Goal: Communication & Community: Answer question/provide support

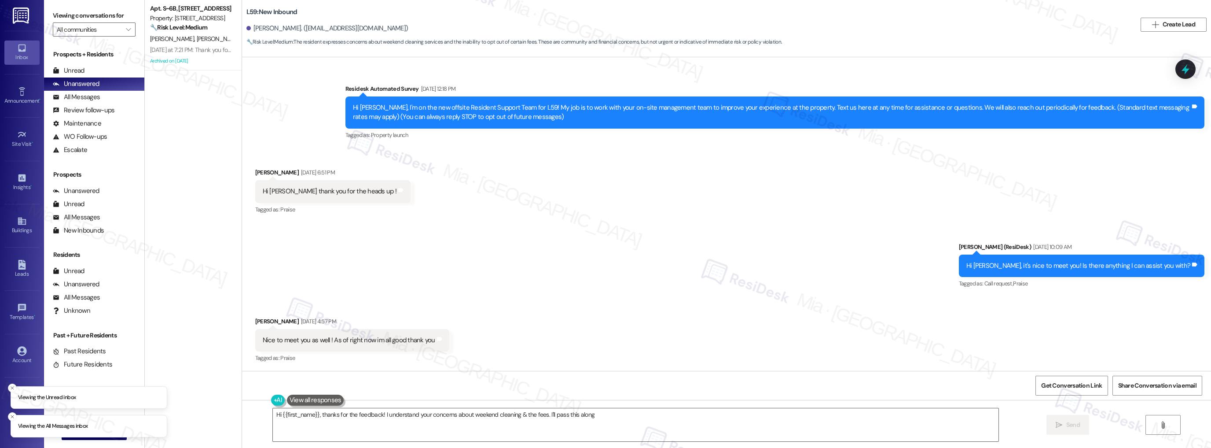
scroll to position [478, 0]
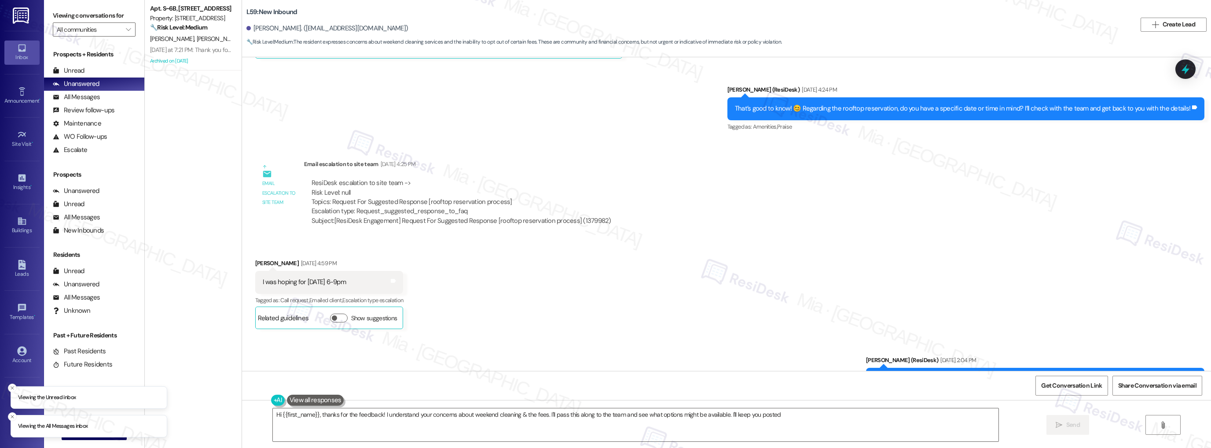
type textarea "Hi {{first_name}}, thanks for the feedback! I understand your concerns about we…"
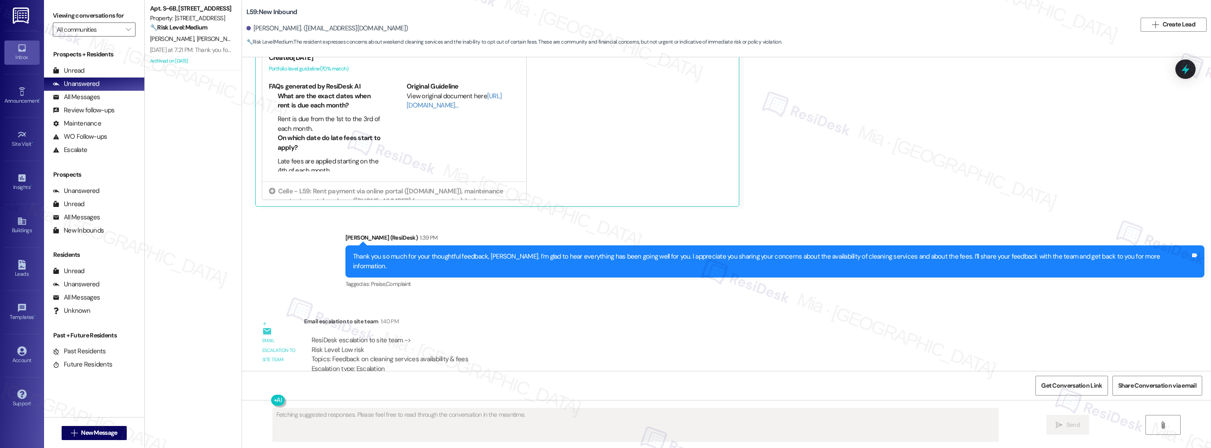
scroll to position [2650, 0]
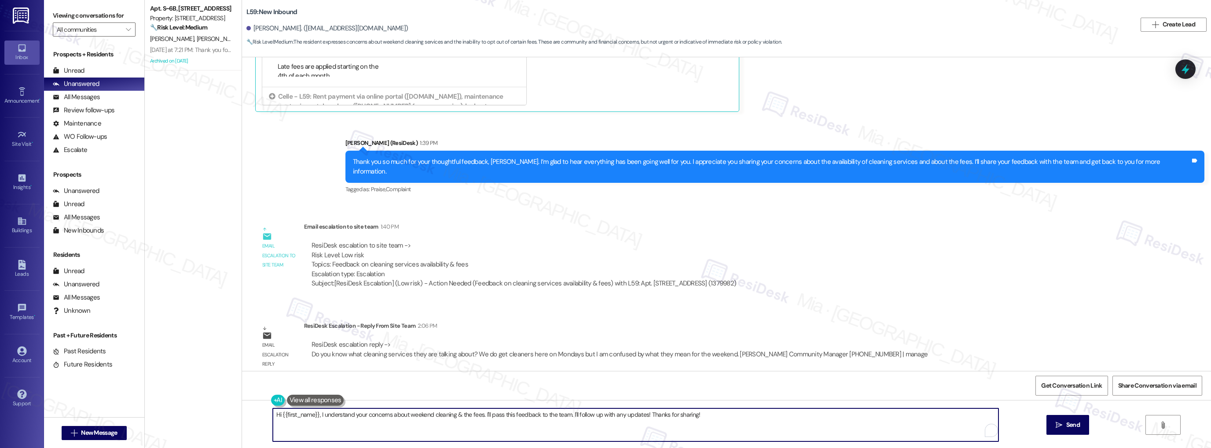
drag, startPoint x: 316, startPoint y: 415, endPoint x: 253, endPoint y: 415, distance: 63.4
click at [253, 415] on div "Hi {{first_name}}, I understand your concerns about weekend cleaning & the fees…" at bounding box center [726, 433] width 969 height 66
drag, startPoint x: 396, startPoint y: 415, endPoint x: 649, endPoint y: 415, distance: 253.0
click at [649, 415] on textarea "I understand your concerns about weekend cleaning & the fees. I'll pass this fe…" at bounding box center [636, 424] width 726 height 33
click at [423, 414] on textarea "I understand your concerns about the weekend cleaning" at bounding box center [636, 424] width 726 height 33
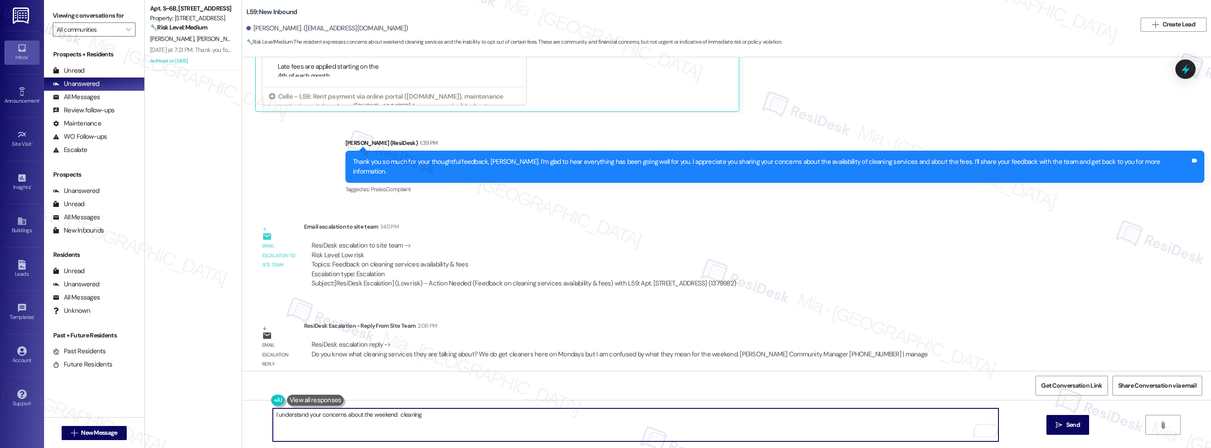
click at [394, 414] on textarea "I understand your concerns about the weekend cleaning" at bounding box center [636, 424] width 726 height 33
click at [460, 413] on textarea "I understand your concerns about the weekend cleaning" at bounding box center [636, 424] width 726 height 33
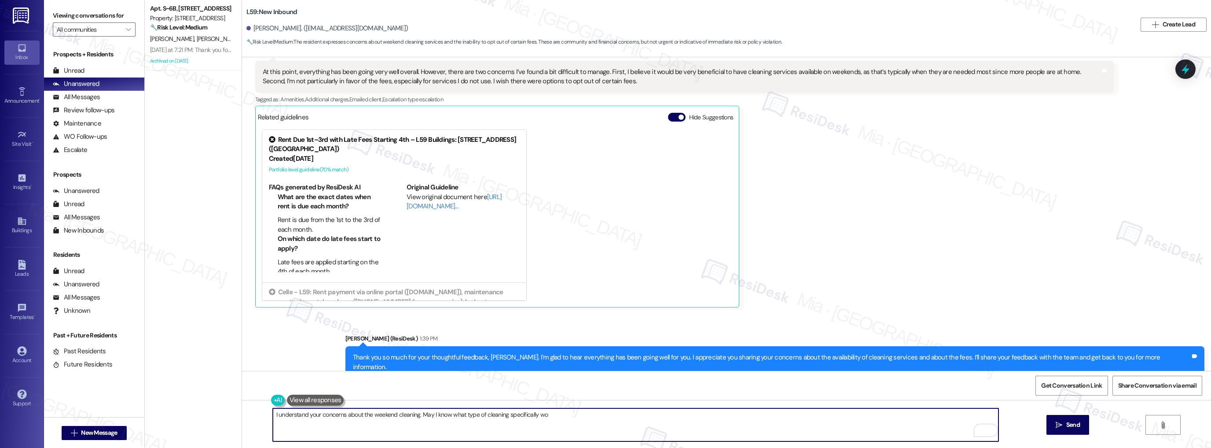
scroll to position [2439, 0]
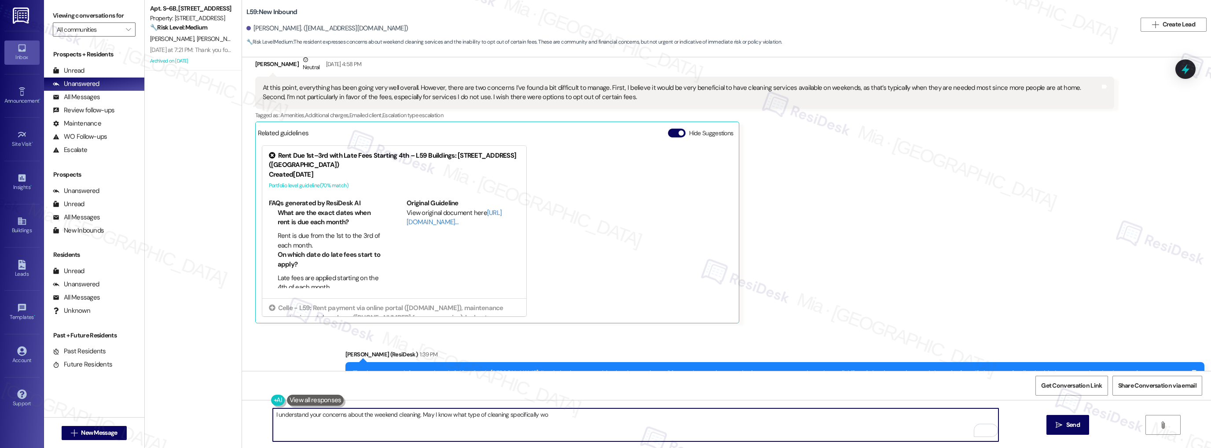
click at [502, 414] on textarea "I understand your concerns about the weekend cleaning. May I know what type of …" at bounding box center [636, 424] width 726 height 33
click at [595, 417] on textarea "I understand your concerns about the weekend cleaning. May I know what type of …" at bounding box center [636, 424] width 726 height 33
click at [552, 386] on span "you" at bounding box center [551, 386] width 12 height 7
click at [591, 389] on span "would specifically" at bounding box center [594, 386] width 60 height 7
click at [565, 422] on textarea "I understand your concerns about the weekend cleaning. May I know what type of …" at bounding box center [636, 424] width 726 height 33
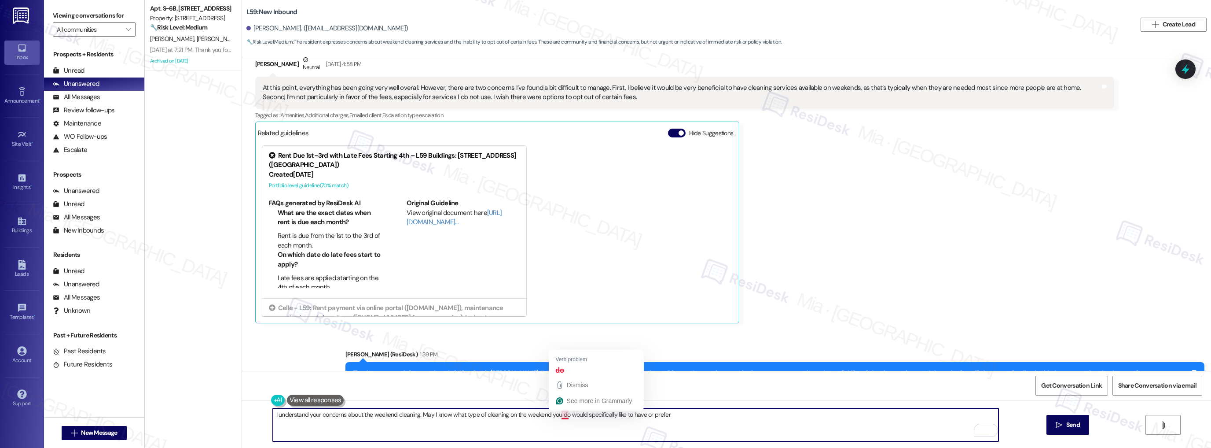
click at [559, 415] on textarea "I understand your concerns about the weekend cleaning. May I know what type of …" at bounding box center [636, 424] width 726 height 33
click at [663, 414] on textarea "I understand your concerns about the weekend cleaning. May I know what type of …" at bounding box center [636, 424] width 726 height 33
type textarea "I understand your concerns about the weekend cleaning. May I know what type of …"
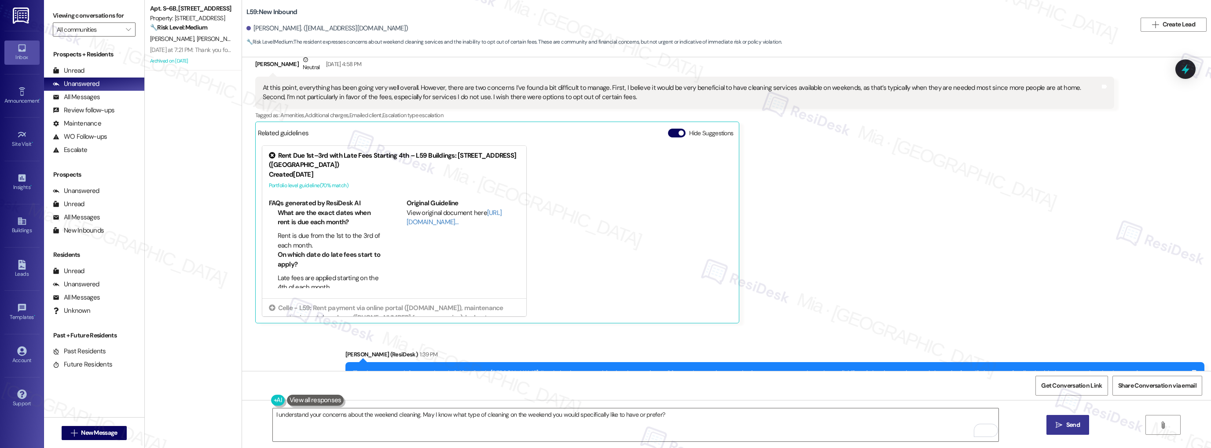
click at [1077, 427] on span "Send" at bounding box center [1073, 424] width 14 height 9
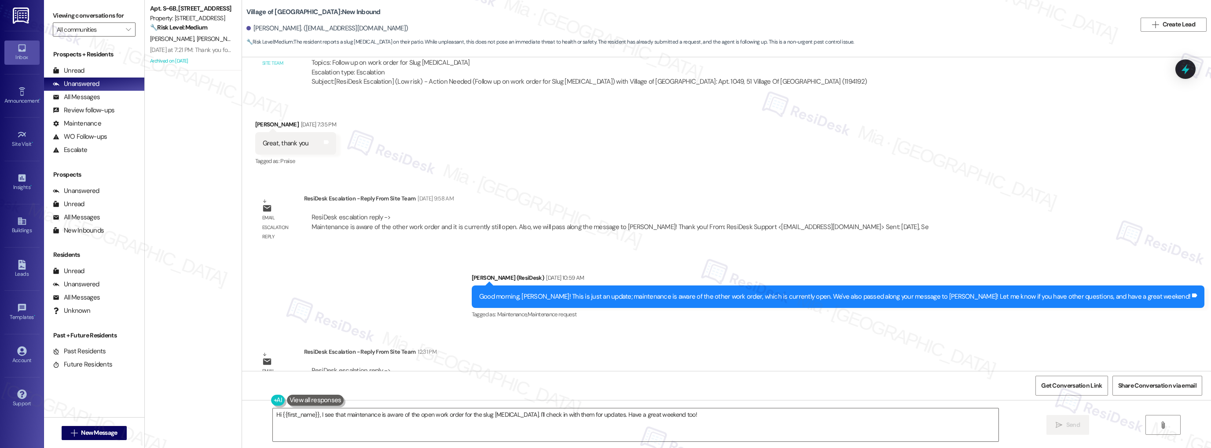
scroll to position [3674, 0]
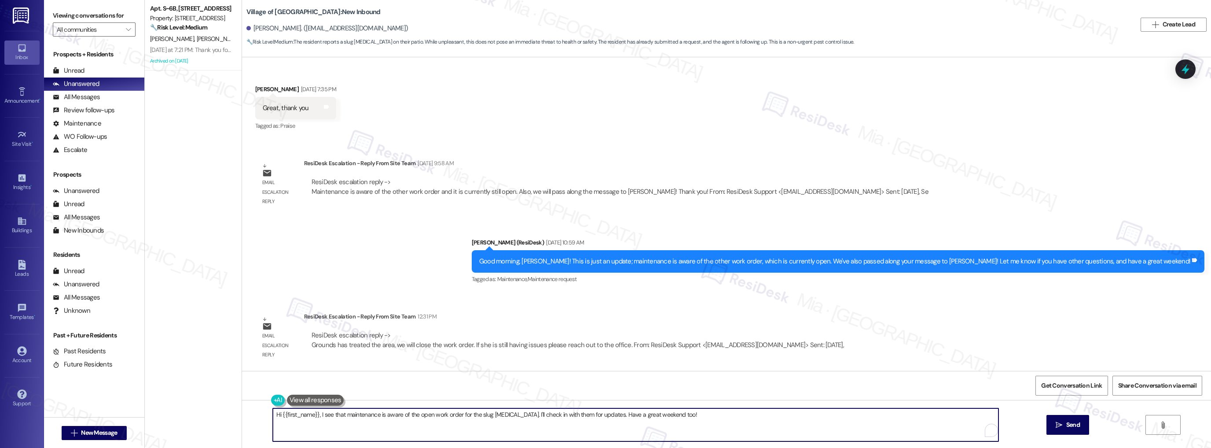
drag, startPoint x: 317, startPoint y: 414, endPoint x: 693, endPoint y: 414, distance: 376.2
click at [693, 414] on textarea "Hi {{first_name}}, I see that maintenance is aware of the open work order for t…" at bounding box center [636, 424] width 726 height 33
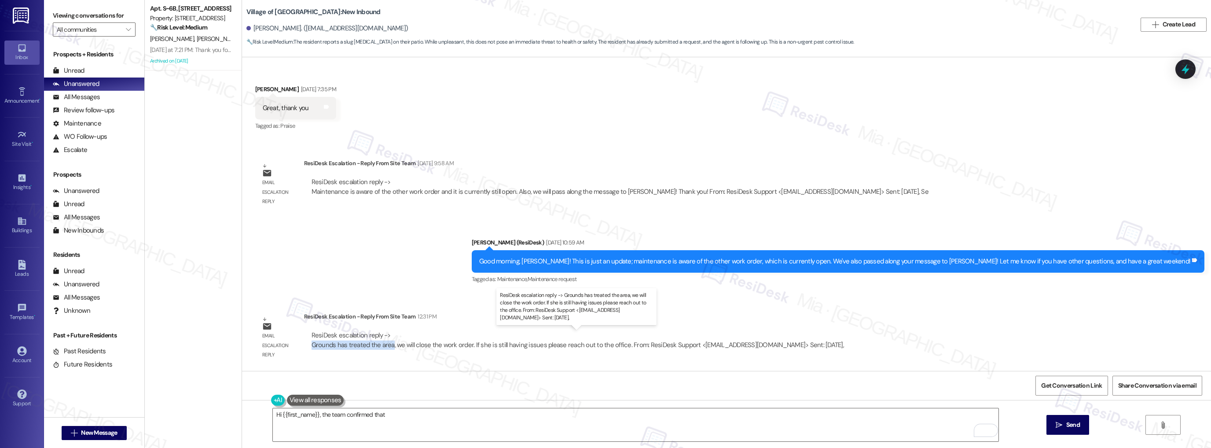
drag, startPoint x: 306, startPoint y: 345, endPoint x: 385, endPoint y: 345, distance: 79.6
click at [385, 345] on div "ResiDesk escalation reply -> Grounds has treated the area, we will close the wo…" at bounding box center [578, 339] width 532 height 18
click at [341, 343] on div "ResiDesk escalation reply -> Grounds has treated the area, we will close the wo…" at bounding box center [578, 339] width 532 height 18
drag, startPoint x: 341, startPoint y: 343, endPoint x: 463, endPoint y: 344, distance: 121.5
click at [463, 344] on div "ResiDesk escalation reply -> Grounds has treated the area, we will close the wo…" at bounding box center [578, 339] width 532 height 18
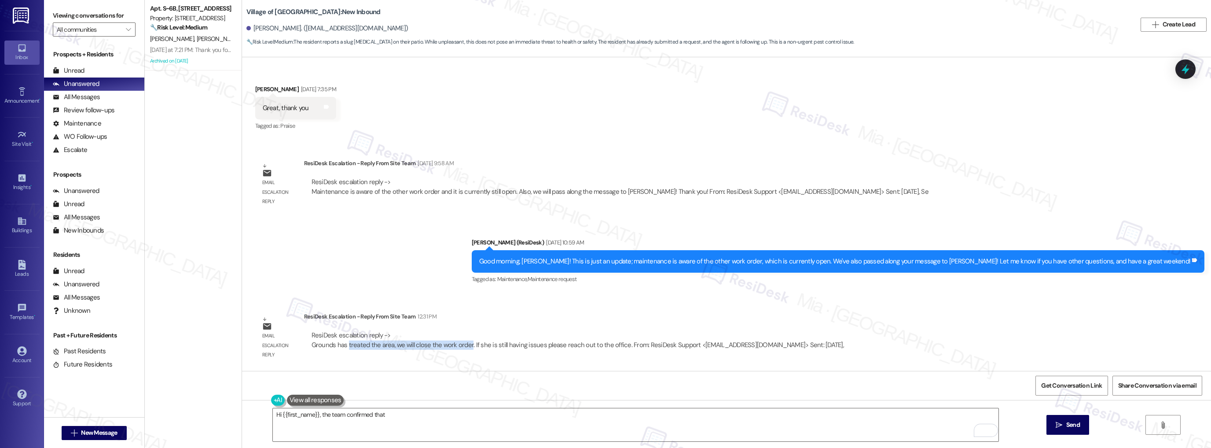
copy div "treated the area, we will close the work order"
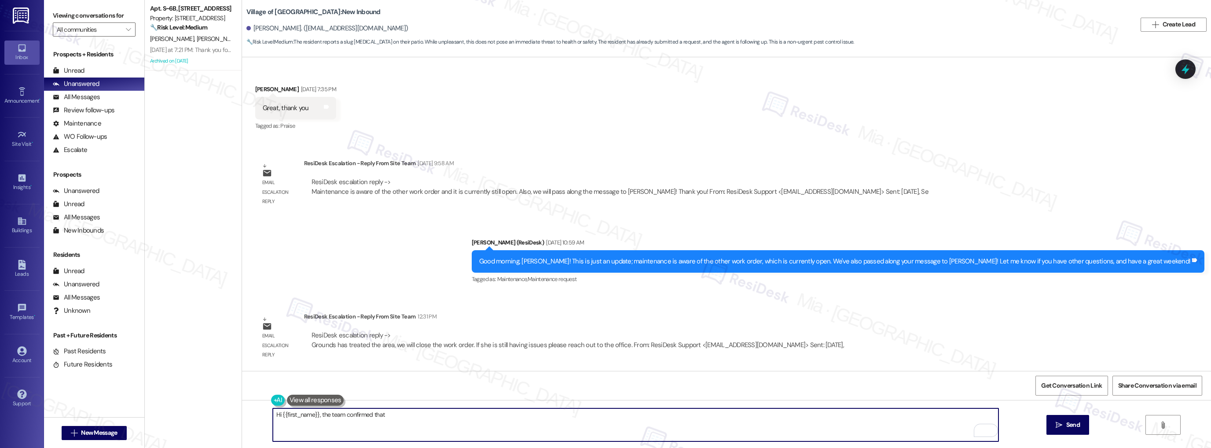
click at [401, 414] on textarea "Hi {{first_name}}, the team confirmed that" at bounding box center [636, 424] width 726 height 33
paste textarea "treated the area, we will close the work order"
drag, startPoint x: 449, startPoint y: 414, endPoint x: 500, endPoint y: 415, distance: 50.6
click at [499, 414] on textarea "Hi {{first_name}}, the team confirmed that the area has been treated. treated t…" at bounding box center [636, 424] width 726 height 33
click at [472, 414] on textarea "Hi {{first_name}}, the team confirmed that the area has been treated. They will…" at bounding box center [636, 424] width 726 height 33
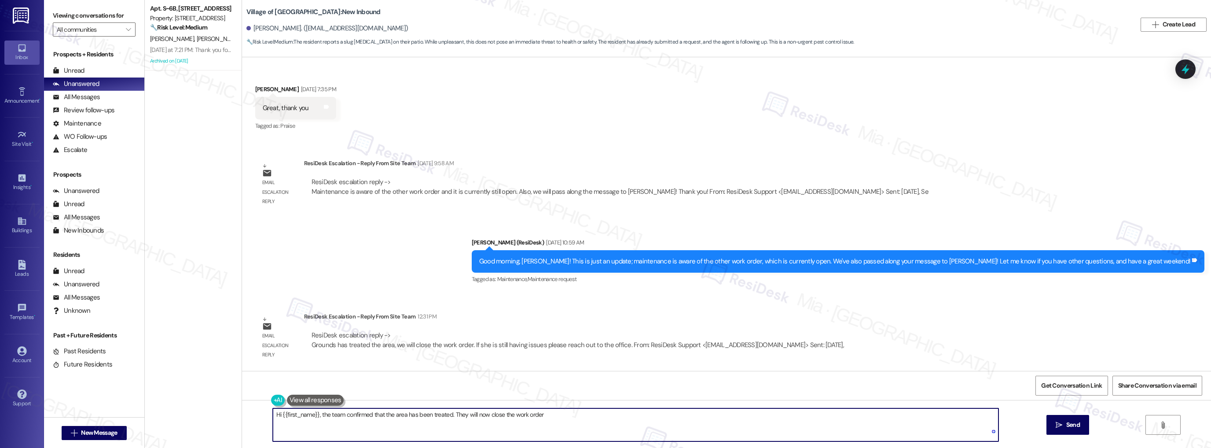
click at [553, 413] on textarea "Hi {{first_name}}, the team confirmed that the area has been treated. They will…" at bounding box center [636, 424] width 726 height 33
type textarea "Hi {{first_name}}, the team confirmed that the area has been treated. They will…"
click at [1081, 426] on button " Send" at bounding box center [1067, 425] width 43 height 20
